Goal: Information Seeking & Learning: Learn about a topic

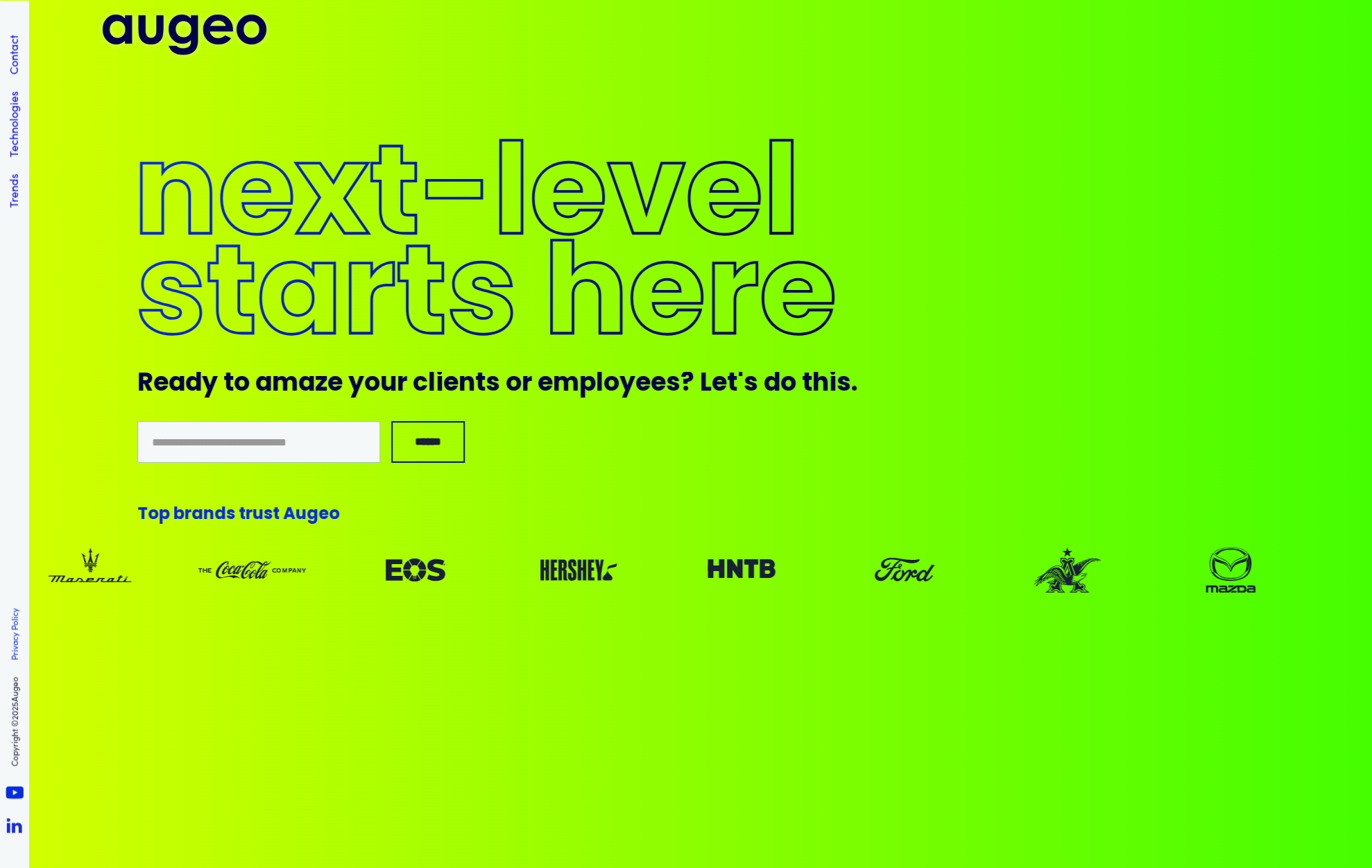
scroll to position [12844, 0]
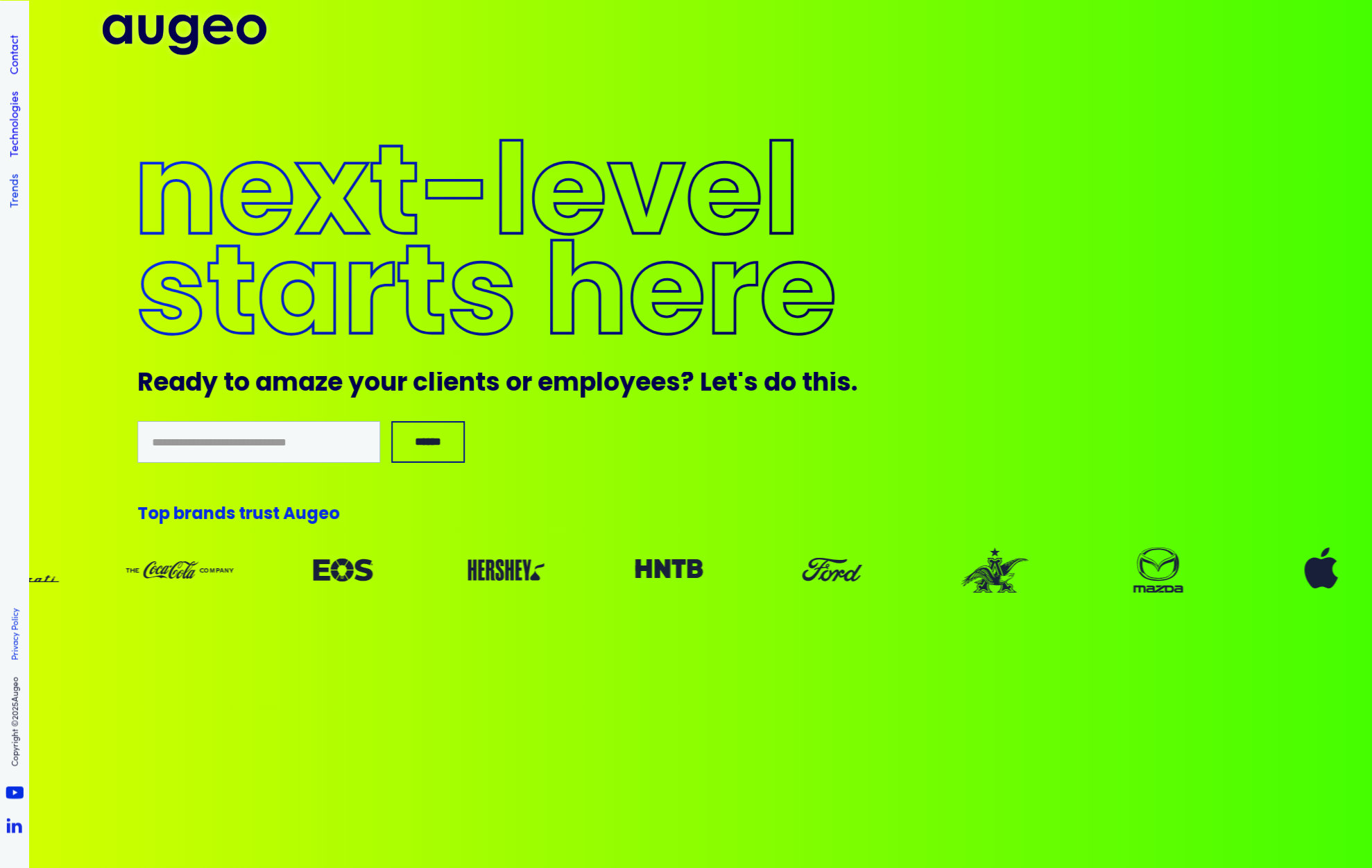
click at [13, 196] on link "Trends" at bounding box center [13, 190] width 15 height 34
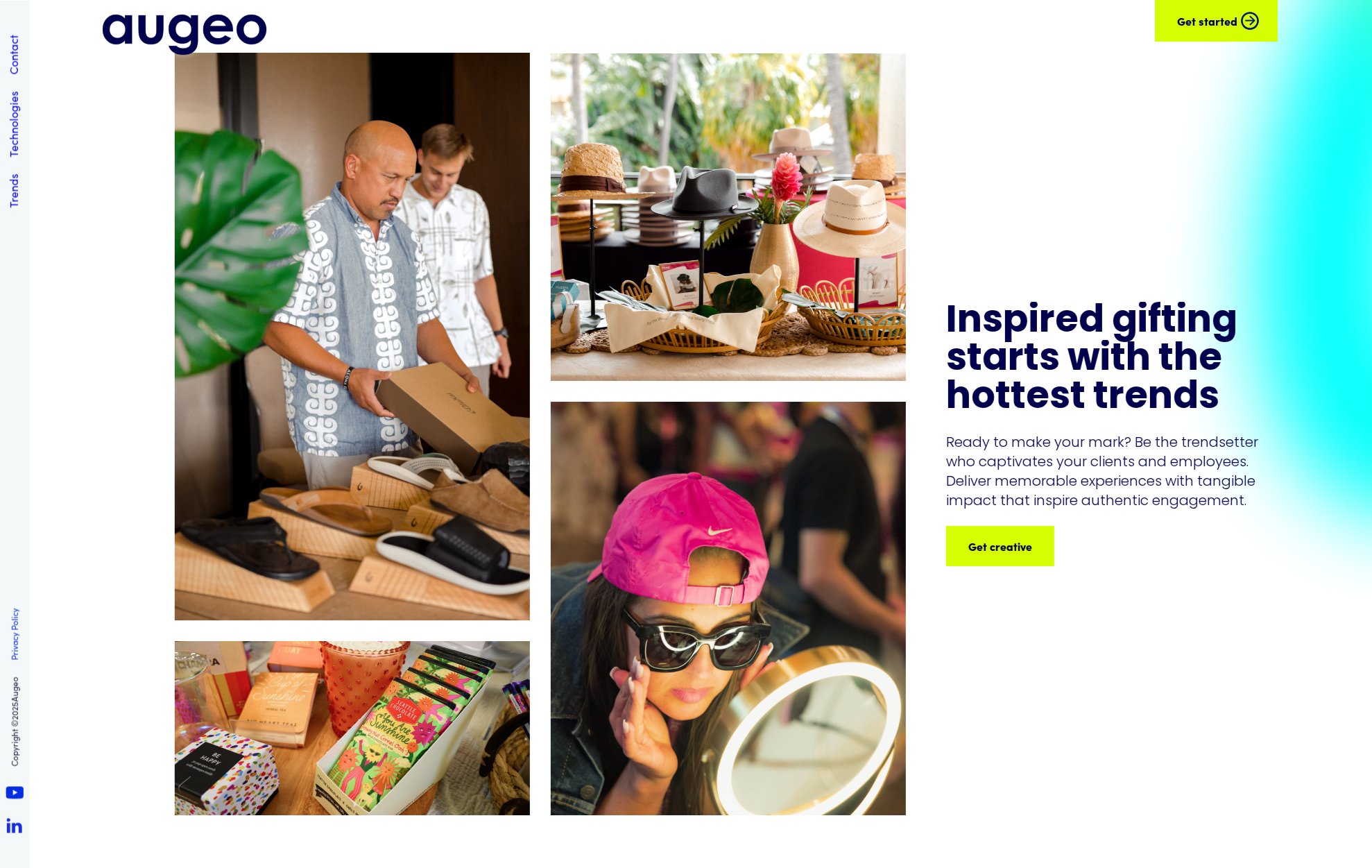
scroll to position [3109, 0]
click at [1051, 551] on div "Get creative" at bounding box center [1065, 545] width 64 height 17
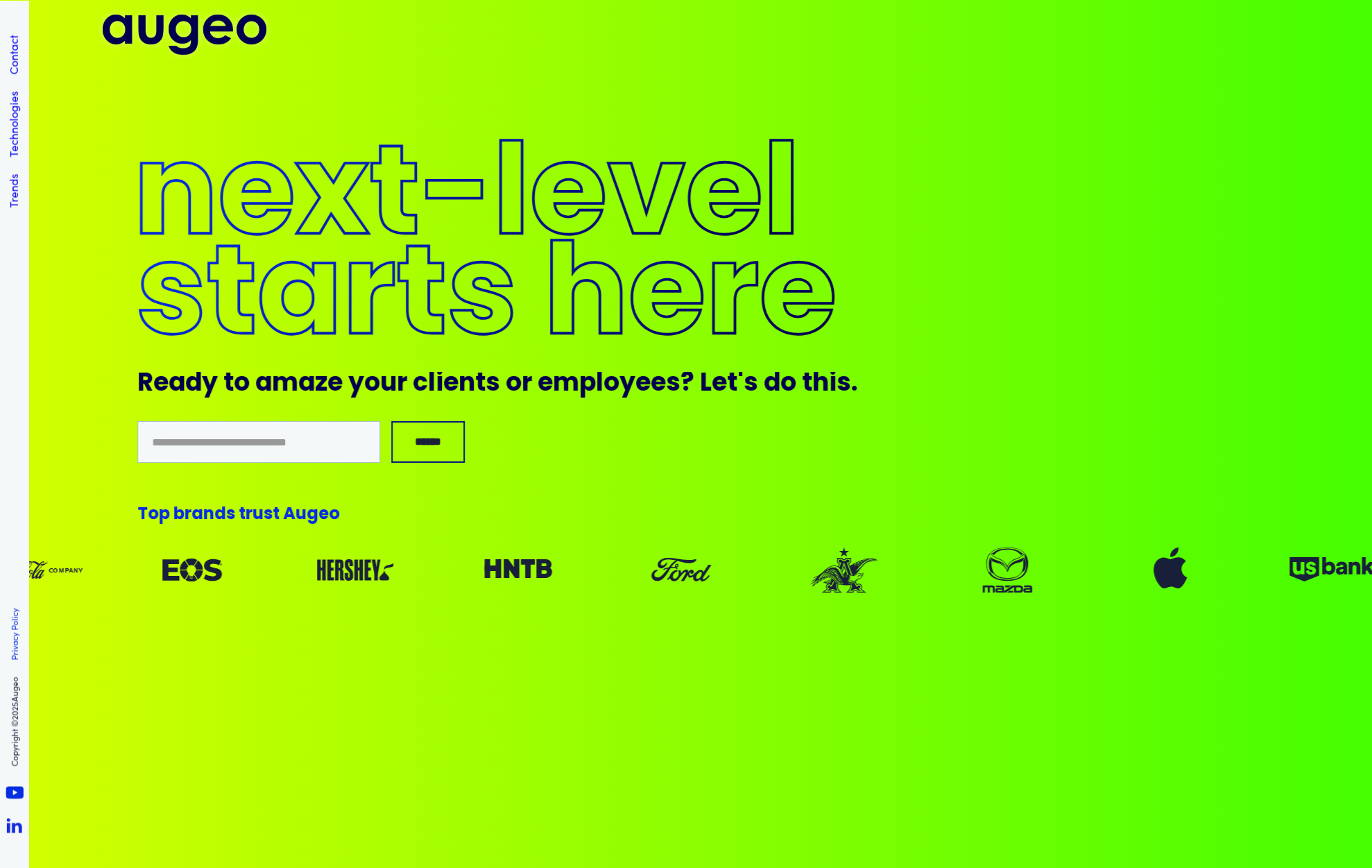
scroll to position [12442, 0]
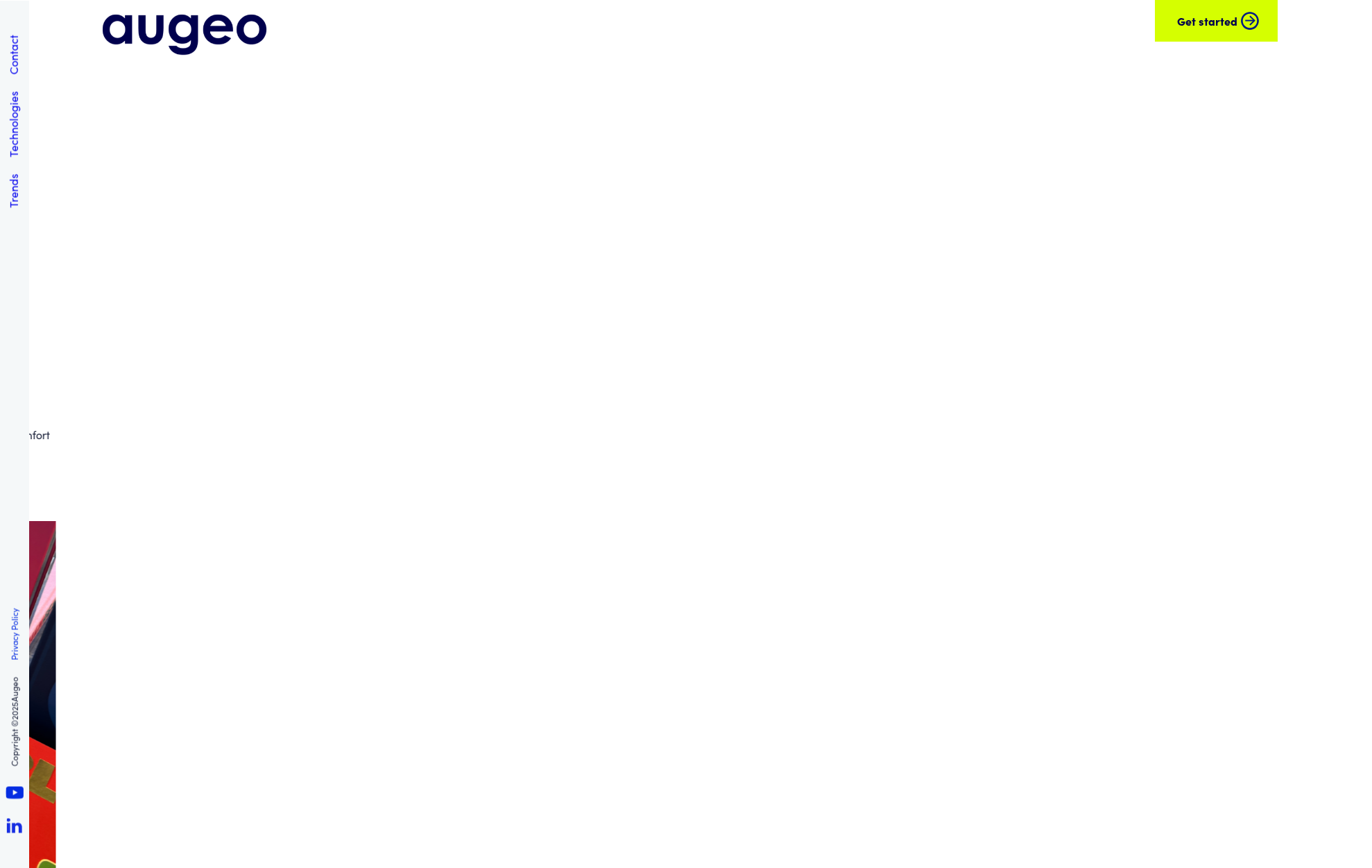
scroll to position [12844, 0]
